Goal: Task Accomplishment & Management: Complete application form

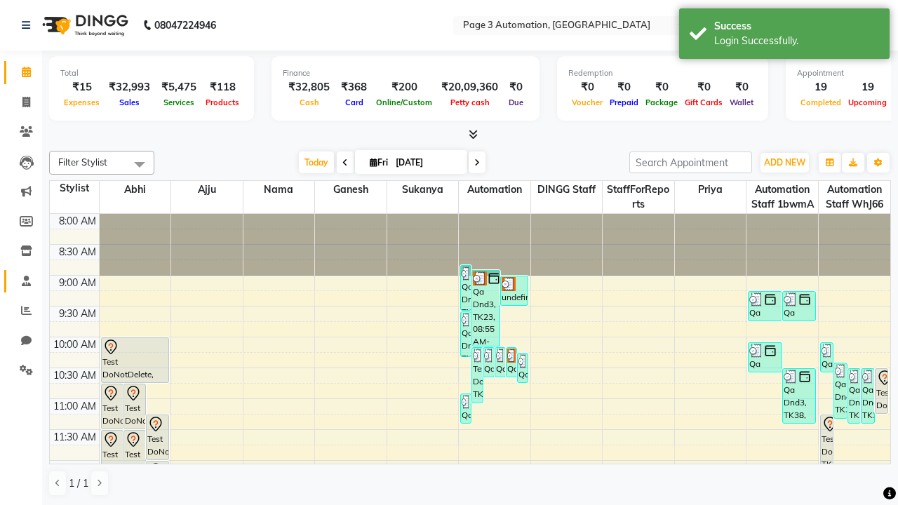
click at [21, 281] on span at bounding box center [26, 282] width 25 height 16
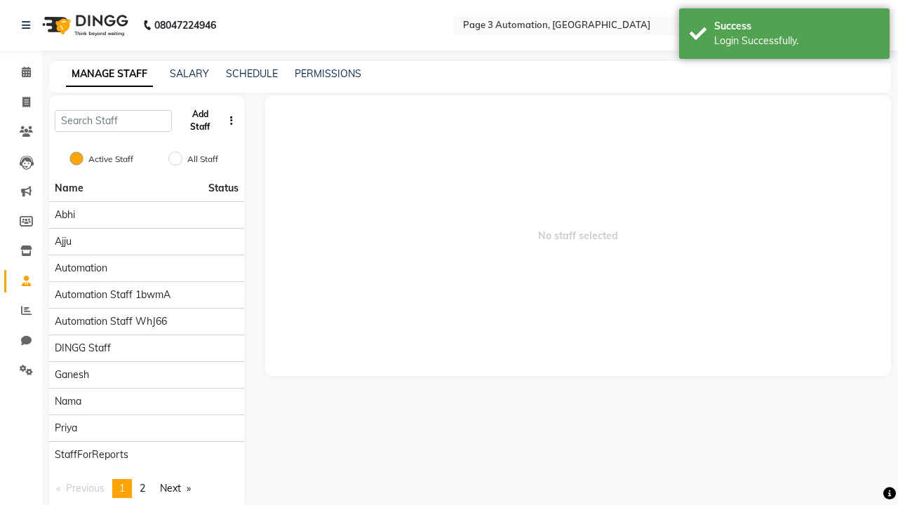
click at [200, 121] on button "Add Staff" at bounding box center [200, 120] width 46 height 36
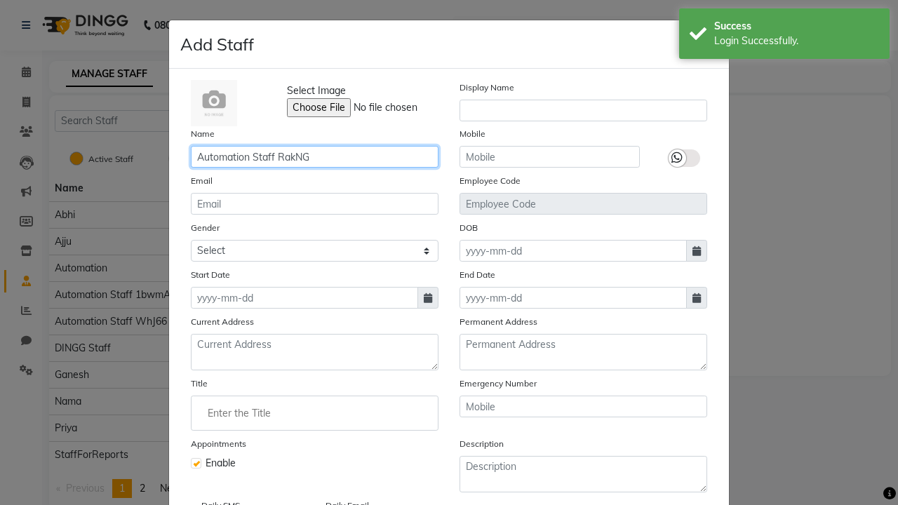
type input "Automation Staff RakNG"
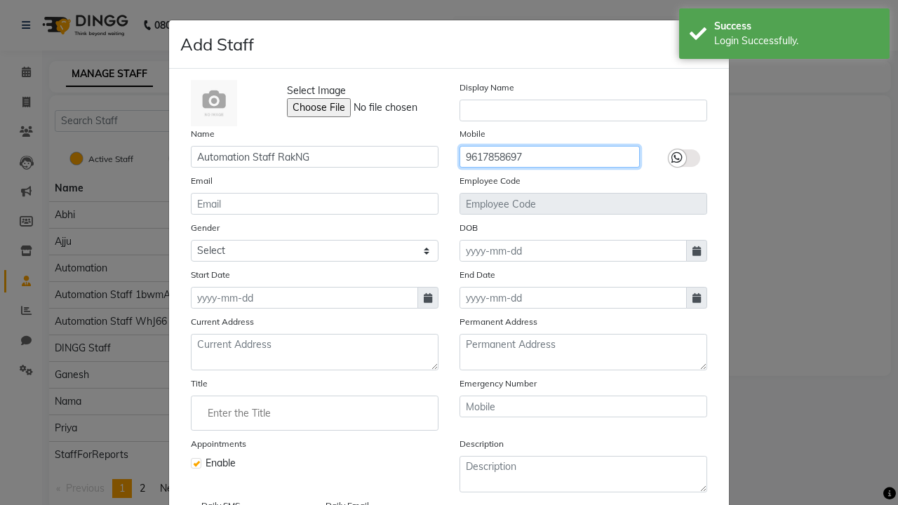
type input "9617858697"
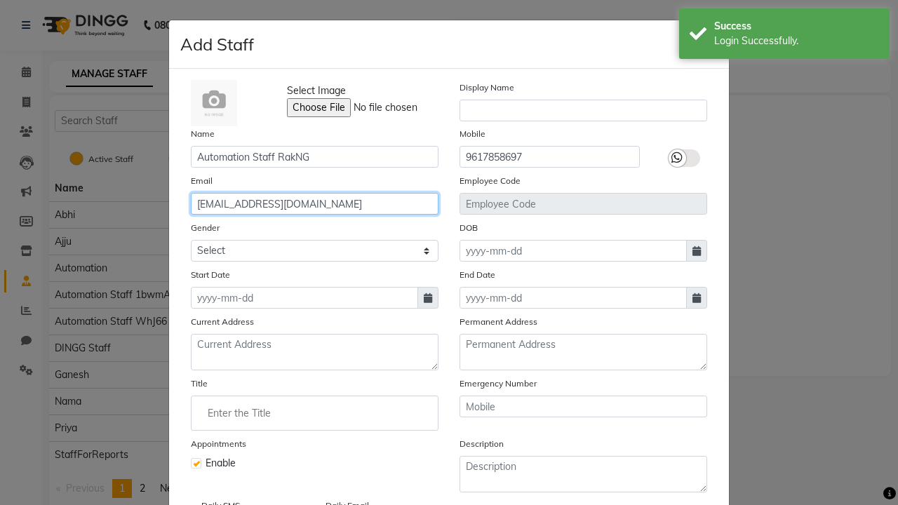
type input "[EMAIL_ADDRESS][DOMAIN_NAME]"
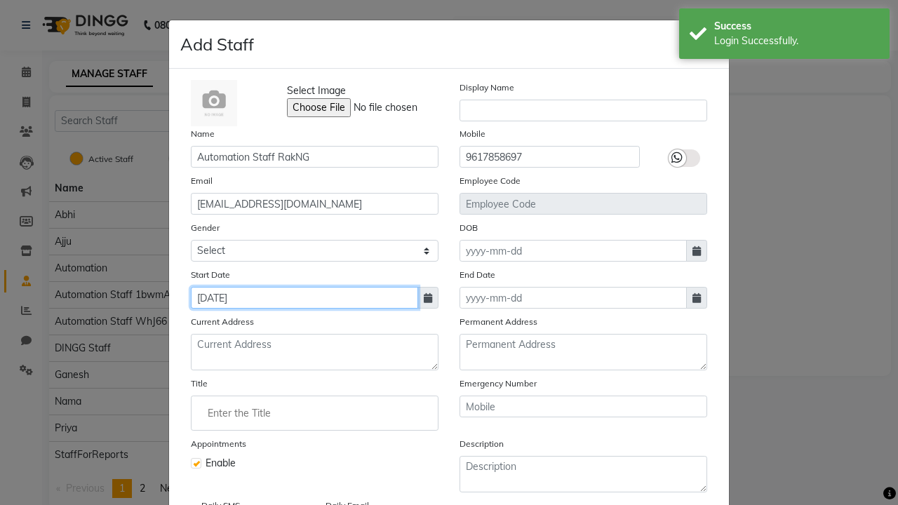
type input "[DATE]"
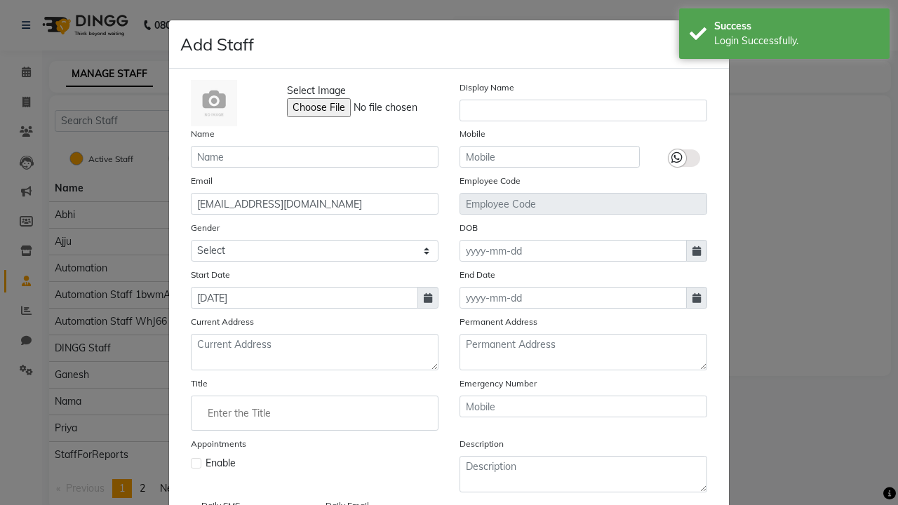
checkbox input "false"
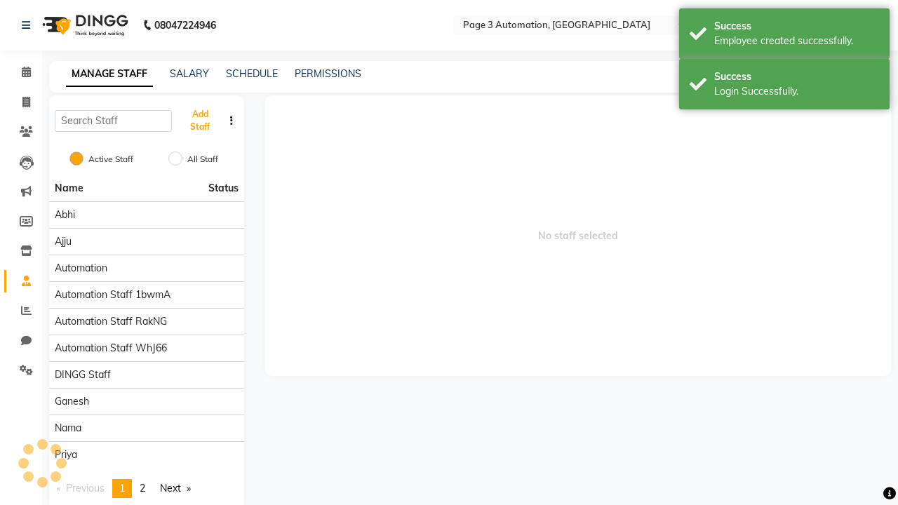
scroll to position [114, 0]
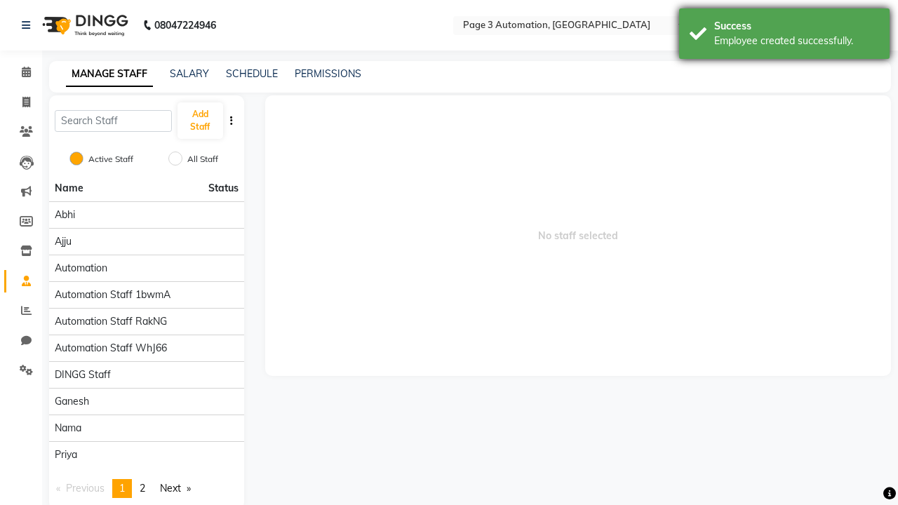
click at [784, 36] on div "Employee created successfully." at bounding box center [796, 41] width 165 height 15
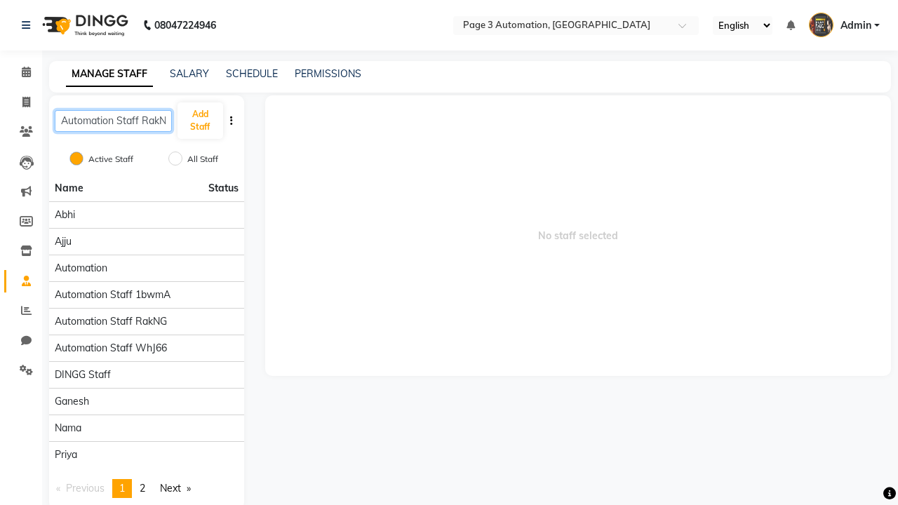
scroll to position [0, 8]
type input "Automation Staff RakNG"
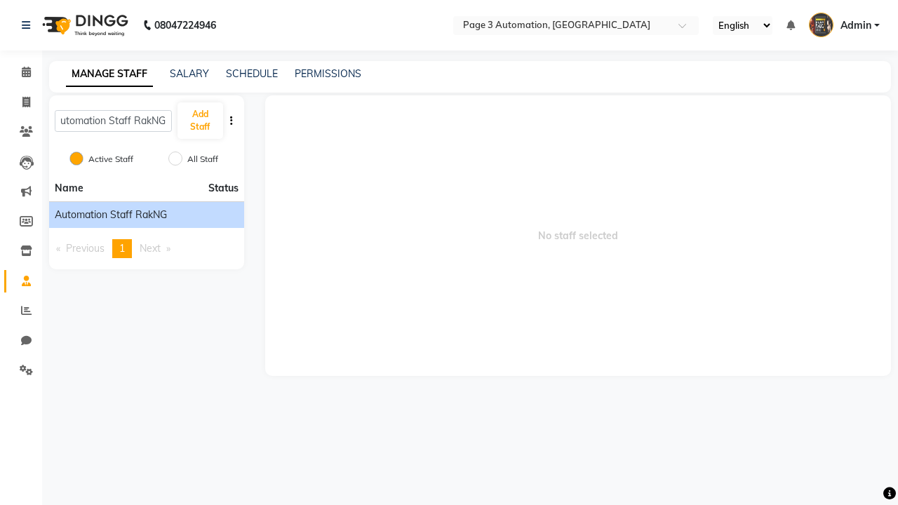
click at [146, 215] on span "Automation Staff RakNG" at bounding box center [111, 215] width 112 height 15
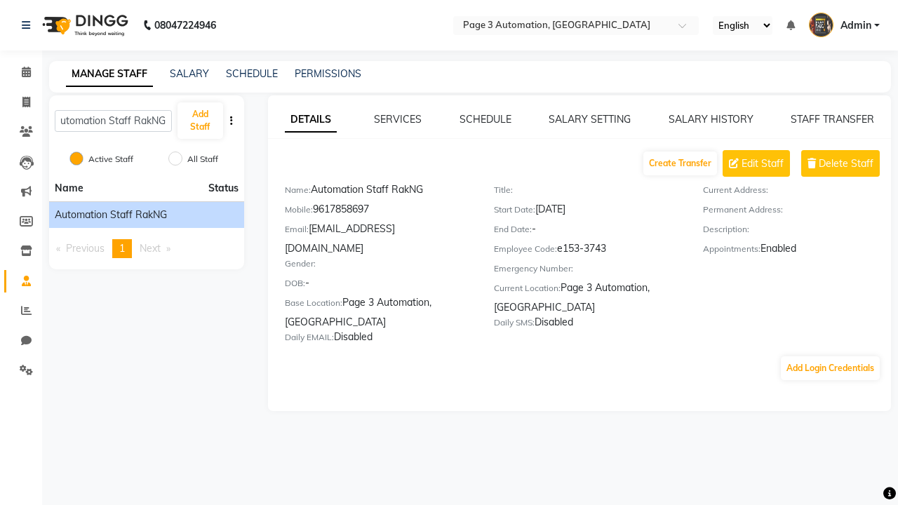
scroll to position [0, 0]
click at [830, 356] on button "Add Login Credentials" at bounding box center [830, 368] width 99 height 24
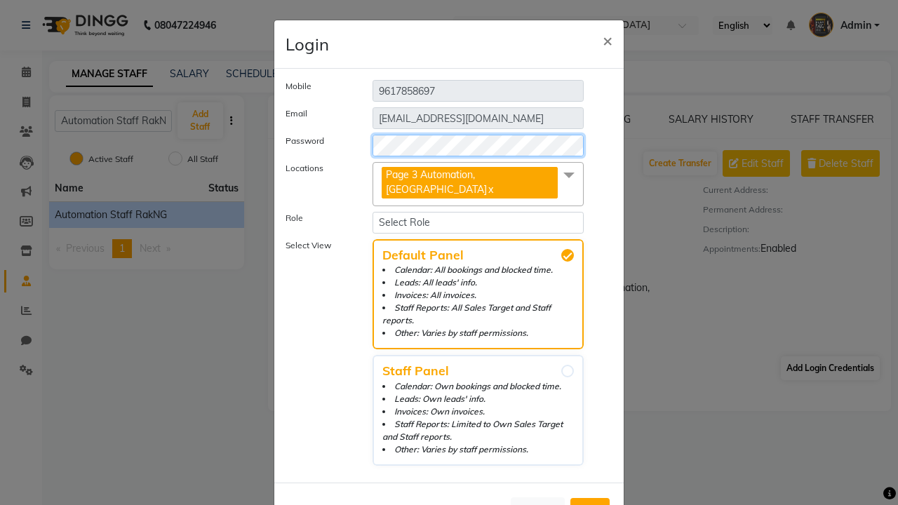
select select "4595"
click at [590, 504] on span "Add" at bounding box center [590, 511] width 22 height 14
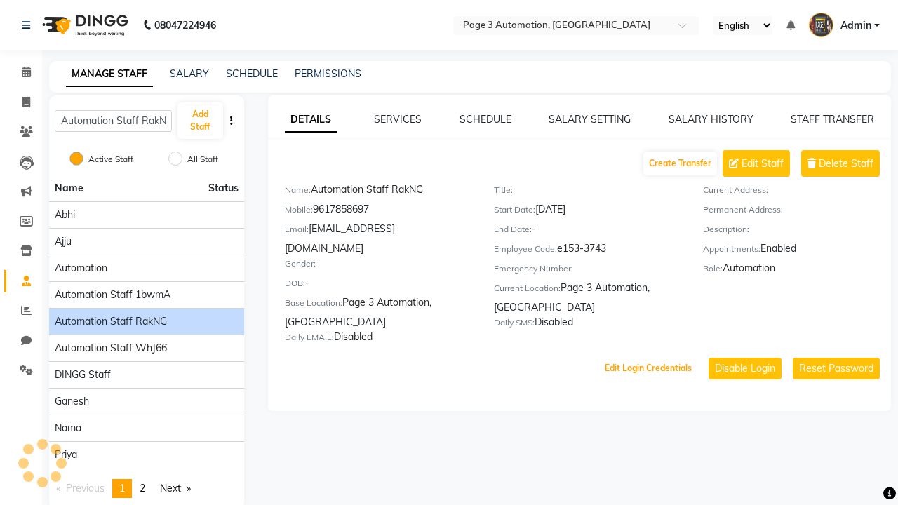
scroll to position [22, 0]
click at [328, 74] on link "PERMISSIONS" at bounding box center [328, 73] width 67 height 13
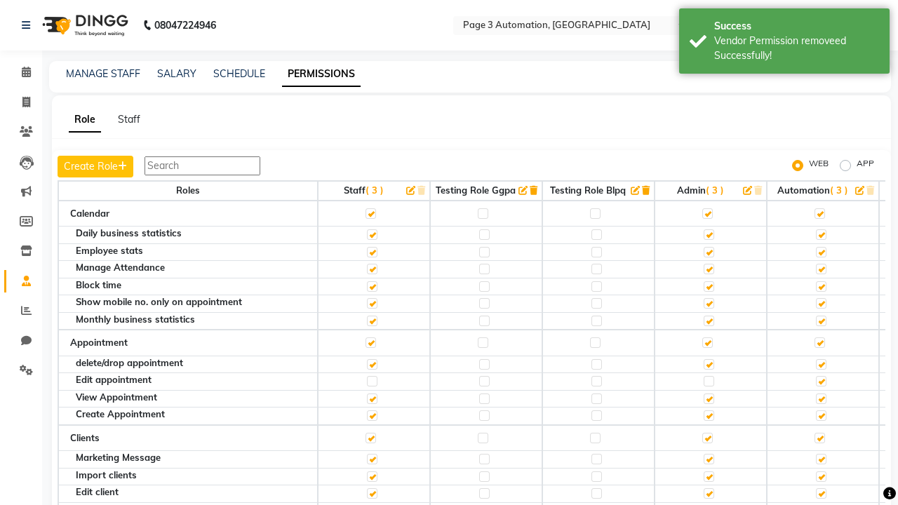
scroll to position [1363, 0]
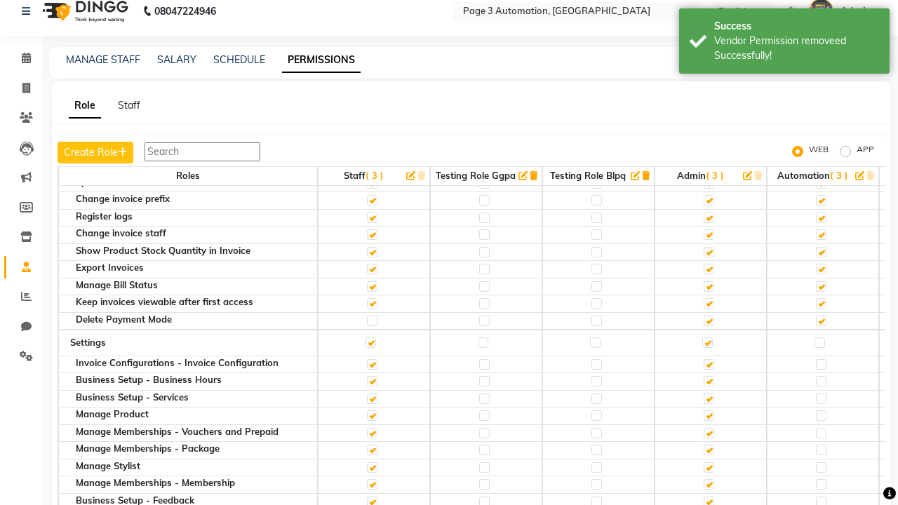
scroll to position [0, 0]
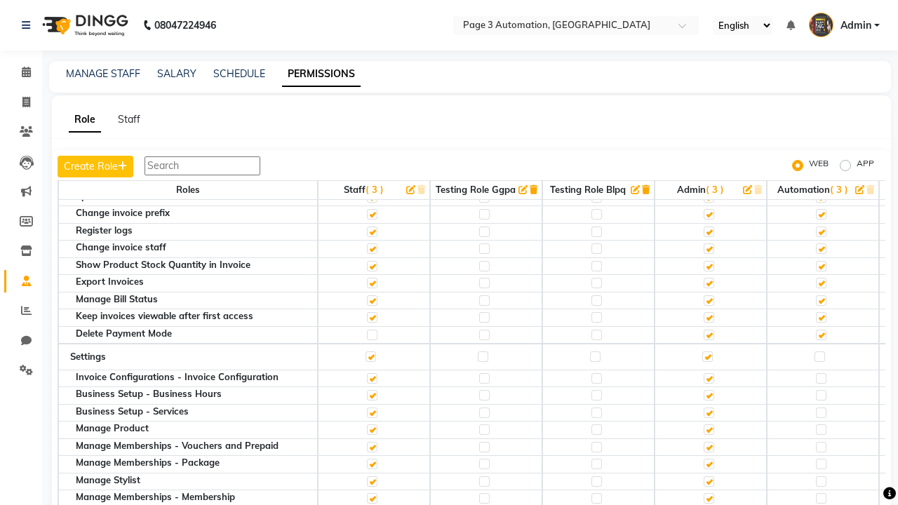
click at [844, 25] on span "Admin" at bounding box center [855, 25] width 31 height 15
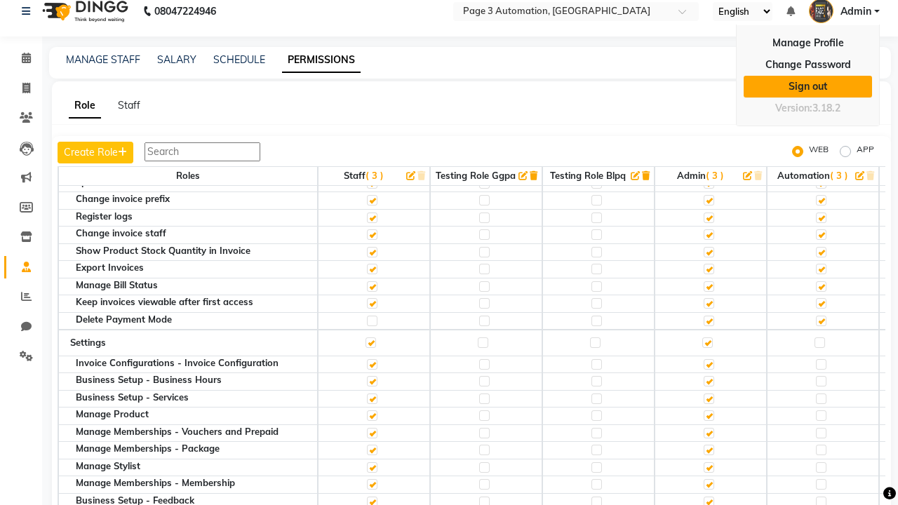
click at [807, 86] on link "Sign out" at bounding box center [807, 87] width 128 height 22
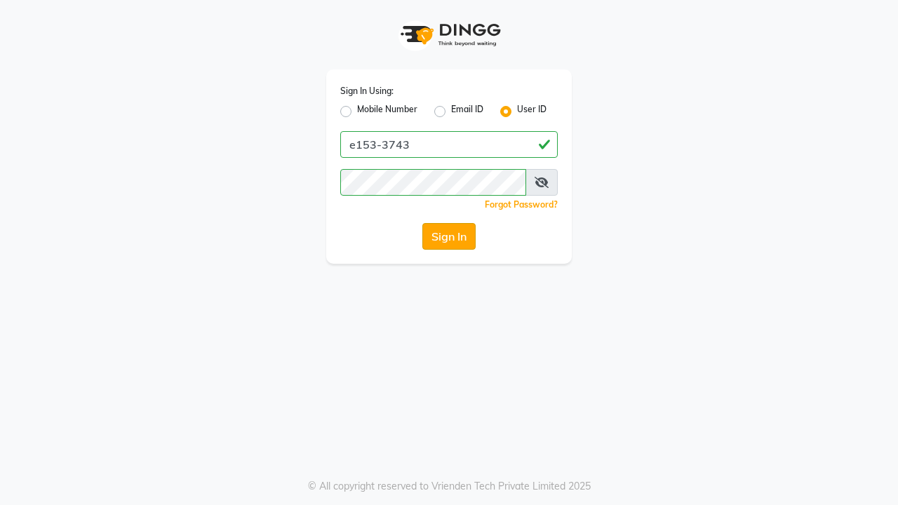
click at [449, 236] on button "Sign In" at bounding box center [448, 236] width 53 height 27
